Goal: Find specific page/section: Find specific page/section

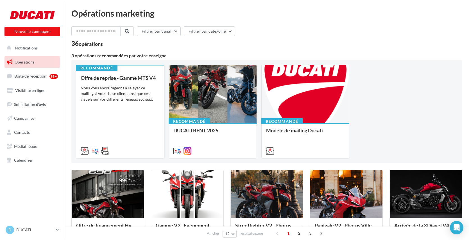
click at [123, 85] on div "Offre de reprise - Gamme MTS V4 Nous vous encourageons à relayer ce mailing à v…" at bounding box center [120, 114] width 79 height 78
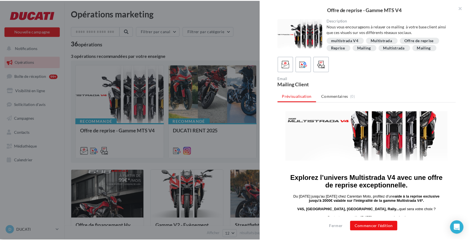
scroll to position [78, 0]
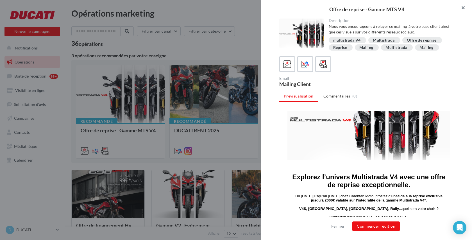
click at [464, 8] on button "button" at bounding box center [461, 8] width 22 height 17
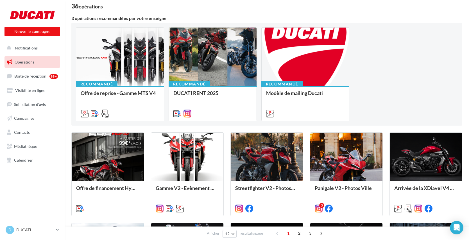
scroll to position [38, 0]
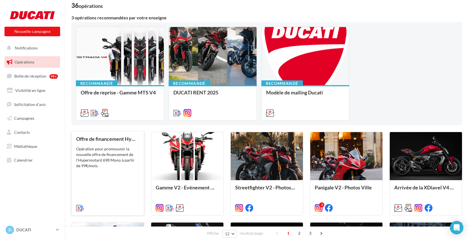
click at [107, 162] on div "Opération pour promouvoir la nouvelle offre de financement de l'Hypermotard 698…" at bounding box center [107, 157] width 63 height 22
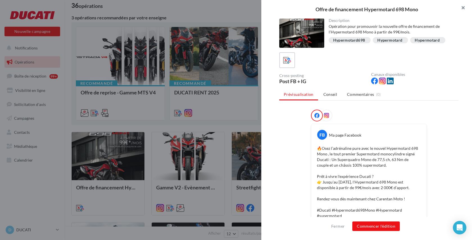
click at [460, 8] on button "button" at bounding box center [461, 8] width 22 height 17
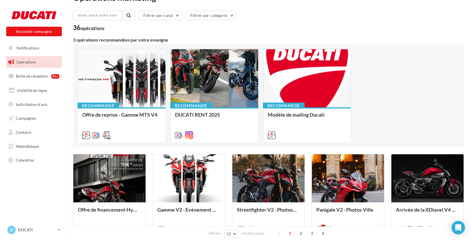
scroll to position [48, 0]
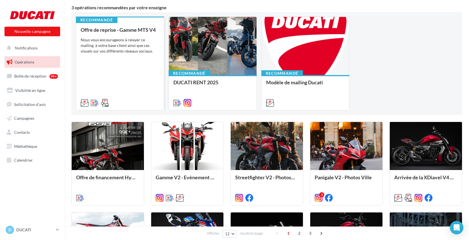
click at [110, 68] on div "Offre de reprise - Gamme MTS V4 Nous vous encourageons à relayer ce mailing à v…" at bounding box center [120, 66] width 79 height 78
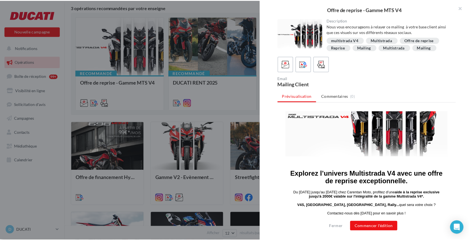
scroll to position [81, 0]
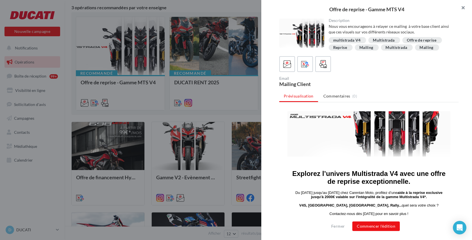
click at [462, 8] on button "button" at bounding box center [461, 8] width 22 height 17
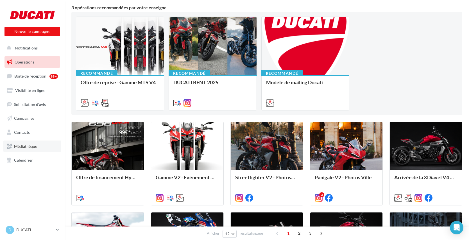
click at [18, 152] on link "Médiathèque" at bounding box center [32, 147] width 58 height 12
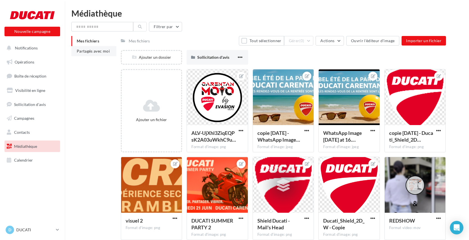
click at [95, 52] on span "Partagés avec moi" at bounding box center [93, 51] width 33 height 5
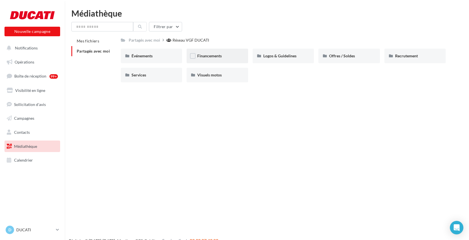
click at [200, 60] on div "Financements" at bounding box center [218, 56] width 62 height 15
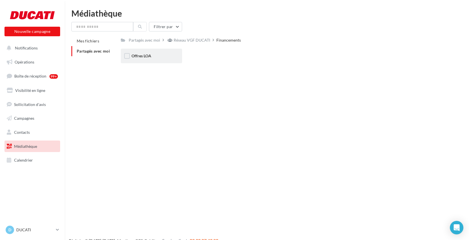
click at [139, 61] on div "Offres LOA" at bounding box center [152, 56] width 62 height 15
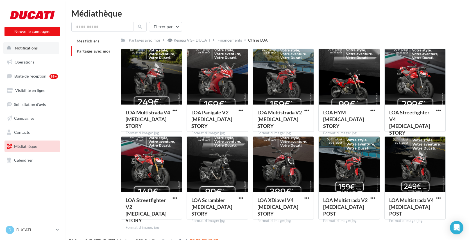
click at [23, 51] on button "Notifications" at bounding box center [31, 48] width 56 height 12
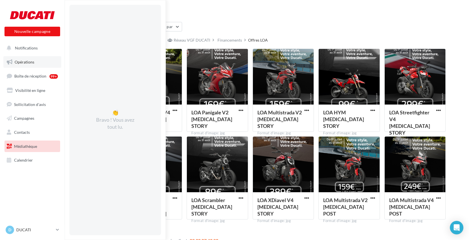
click at [30, 64] on link "Opérations" at bounding box center [32, 62] width 58 height 12
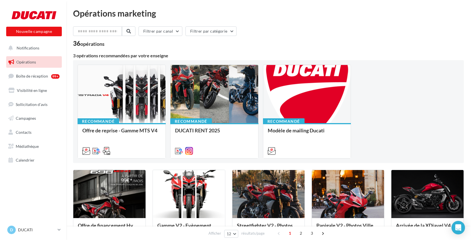
scroll to position [10, 0]
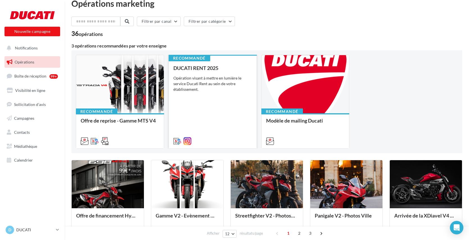
click at [216, 121] on div "DUCATI RENT 2025 Opération visant à mettre en lumière le service Ducati Rent au…" at bounding box center [212, 104] width 79 height 78
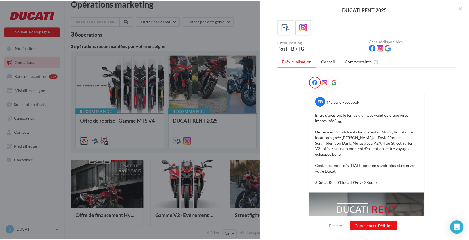
scroll to position [0, 0]
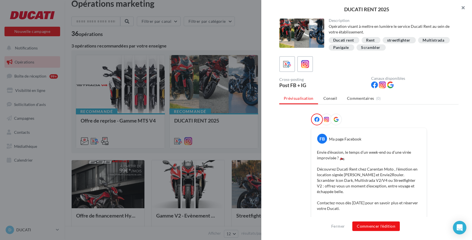
click at [461, 8] on button "button" at bounding box center [461, 8] width 22 height 17
